Goal: Browse casually: Explore the website without a specific task or goal

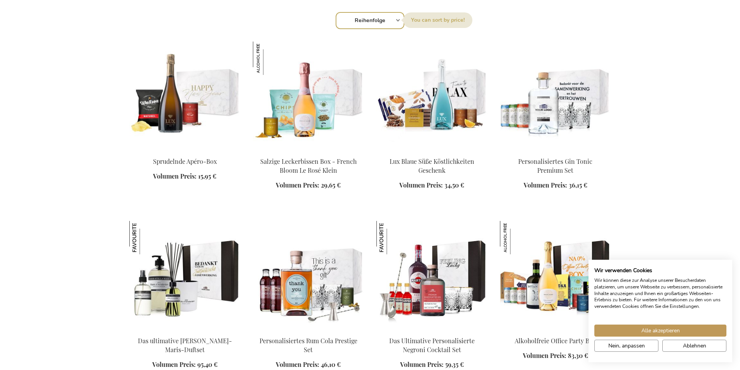
scroll to position [810, 0]
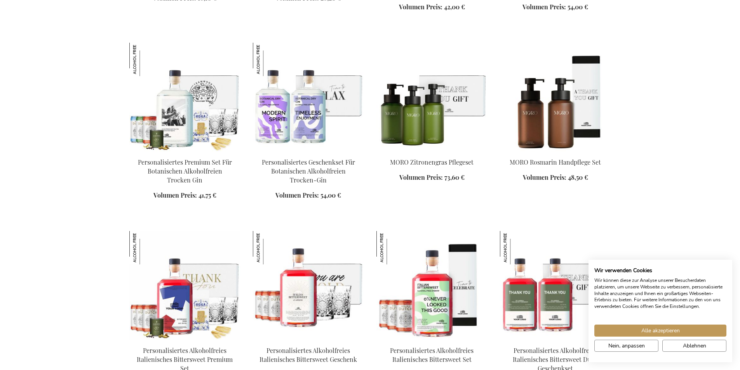
scroll to position [1364, 0]
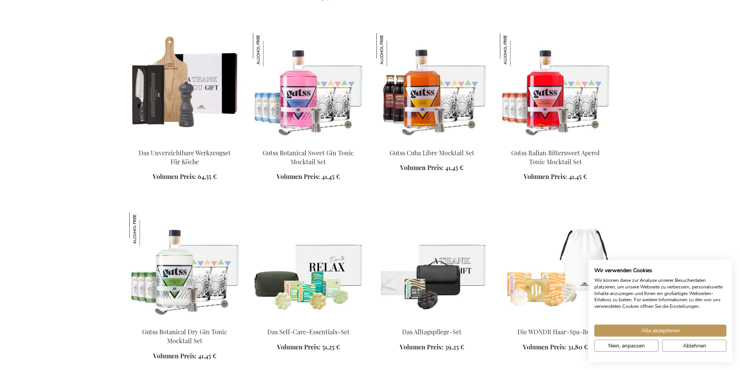
scroll to position [1799, 0]
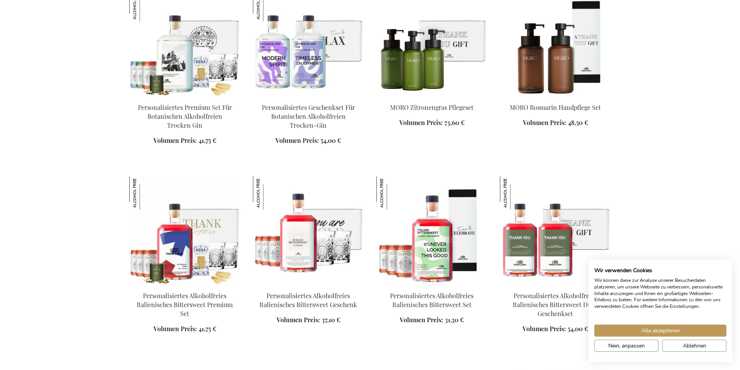
scroll to position [855, 0]
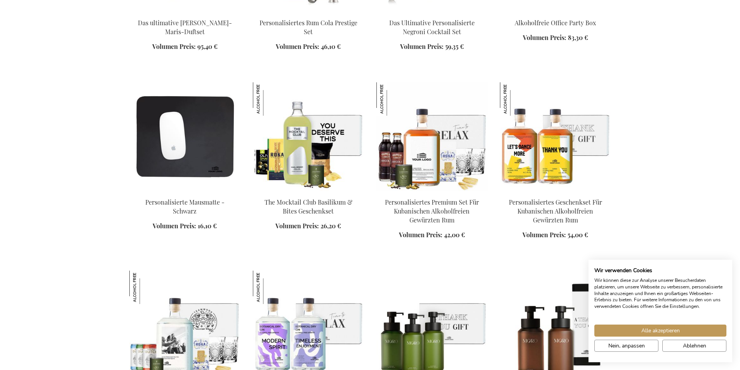
scroll to position [1131, 0]
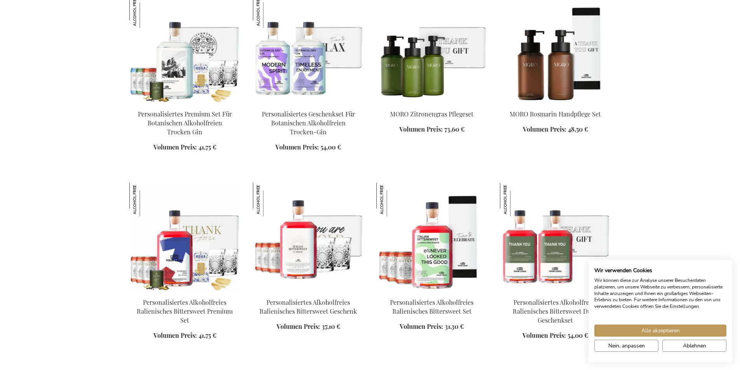
scroll to position [872, 0]
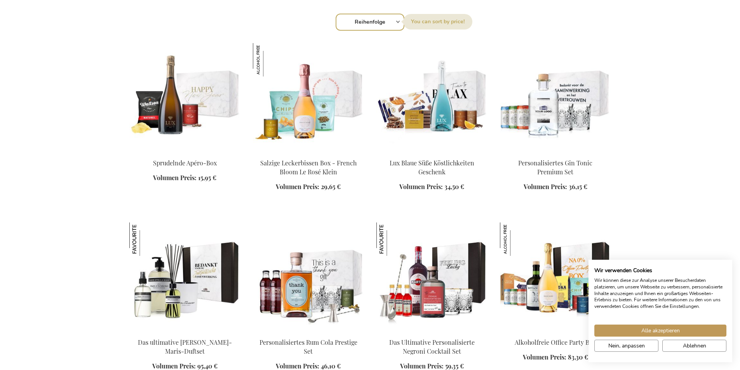
scroll to position [826, 0]
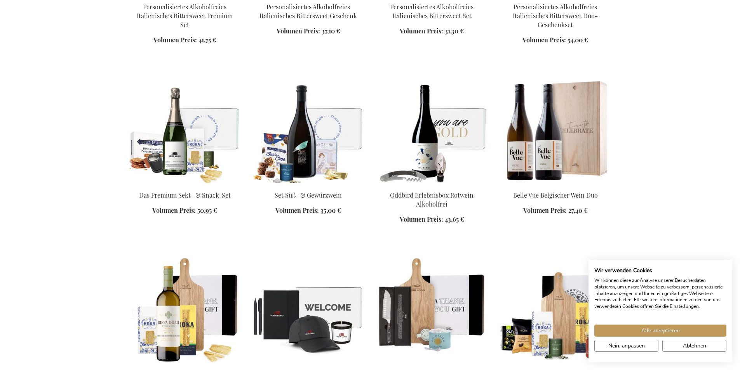
scroll to position [1608, 0]
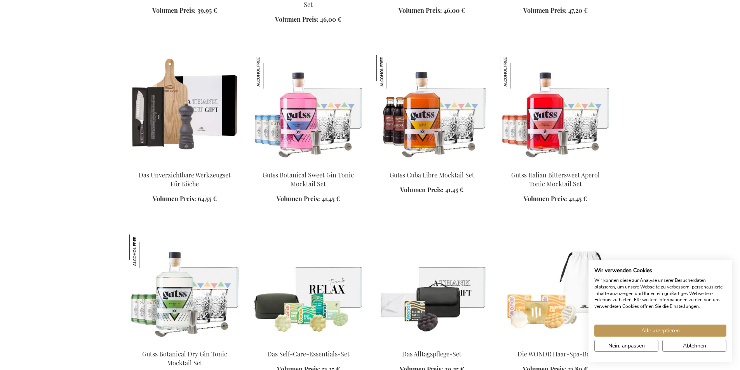
scroll to position [2122, 0]
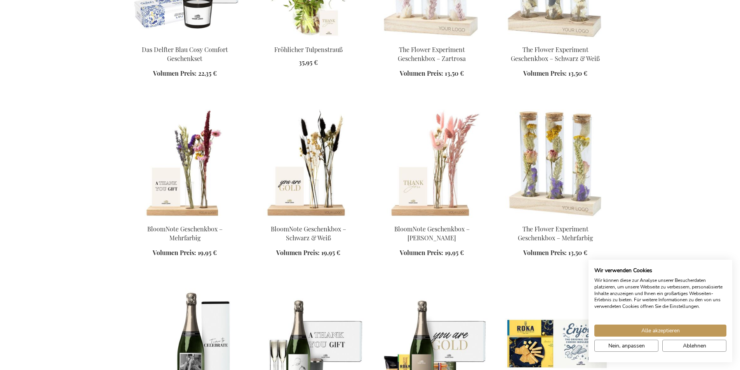
scroll to position [3257, 0]
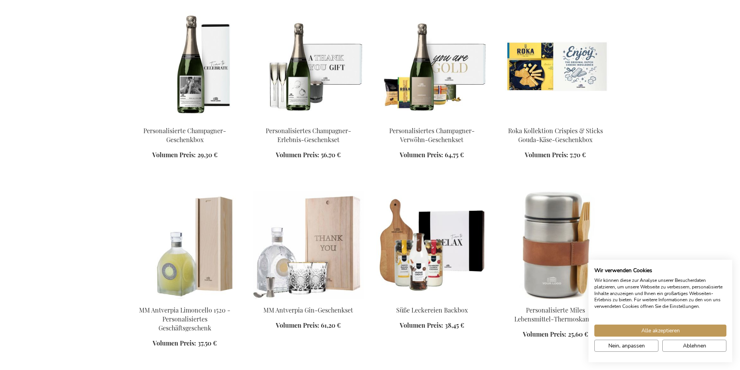
scroll to position [3443, 0]
